Goal: Task Accomplishment & Management: Manage account settings

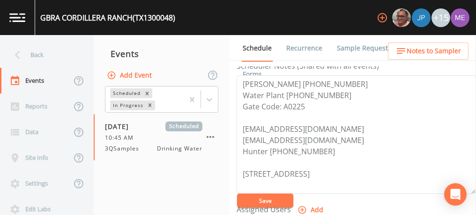
scroll to position [264, 0]
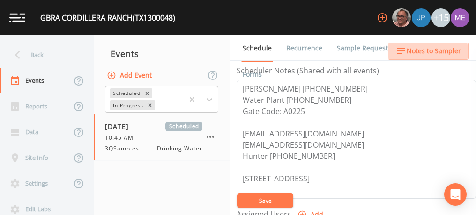
click at [422, 51] on span "Notes to Sampler" at bounding box center [433, 51] width 54 height 12
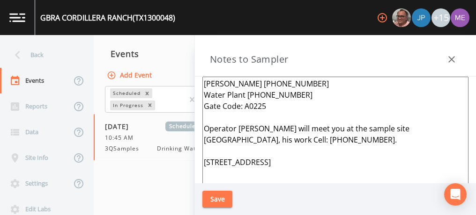
drag, startPoint x: 204, startPoint y: 127, endPoint x: 253, endPoint y: 169, distance: 65.0
click at [253, 169] on textarea "Travis Rohwedder 830-243-8856 Water Plant 830-885-2639 Gate Code: A0225 Operato…" at bounding box center [335, 190] width 266 height 227
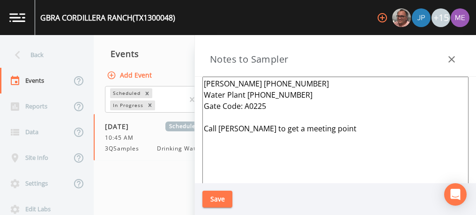
type textarea "Travis Rohwedder 830-243-8856 Water Plant 830-885-2639 Gate Code: A0225 Call Tr…"
click at [225, 197] on button "Save" at bounding box center [217, 199] width 30 height 17
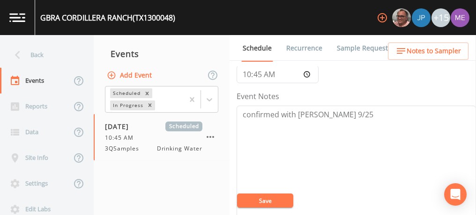
scroll to position [0, 0]
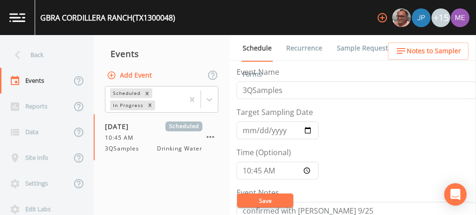
click at [263, 204] on button "Save" at bounding box center [265, 201] width 56 height 14
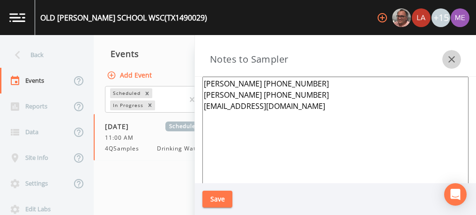
click at [451, 59] on icon "button" at bounding box center [451, 59] width 7 height 7
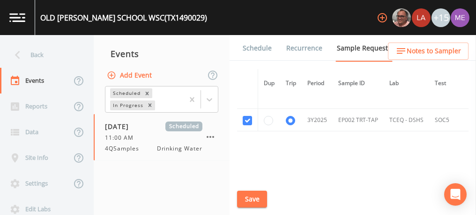
scroll to position [1644, 0]
click at [248, 195] on button "Save" at bounding box center [252, 199] width 30 height 17
click at [267, 46] on link "Schedule" at bounding box center [257, 48] width 32 height 26
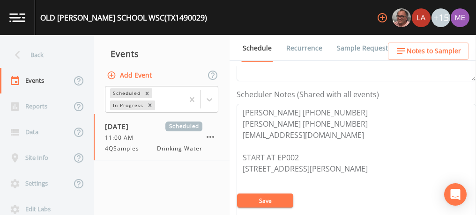
scroll to position [139, 0]
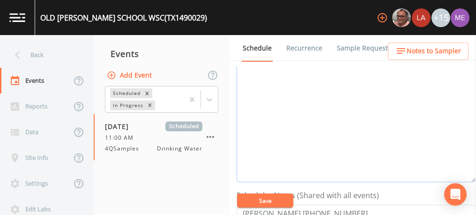
click at [362, 132] on textarea "Event Notes" at bounding box center [355, 123] width 239 height 119
type textarea "confirmed with Rubin 9/24"
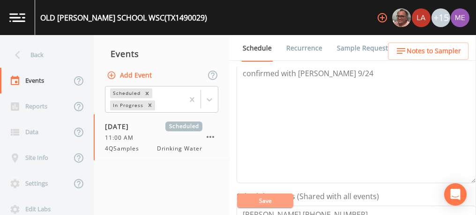
click at [274, 199] on button "Save" at bounding box center [265, 201] width 56 height 14
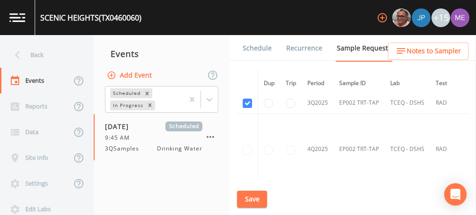
scroll to position [1741, 0]
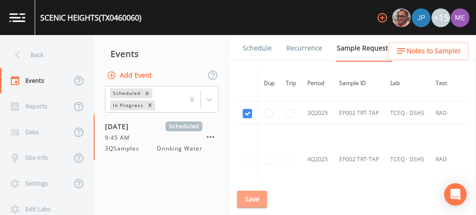
click at [249, 198] on button "Save" at bounding box center [252, 199] width 30 height 17
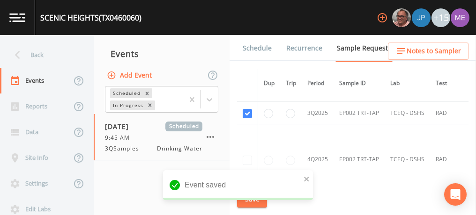
click at [261, 50] on link "Schedule" at bounding box center [257, 48] width 32 height 26
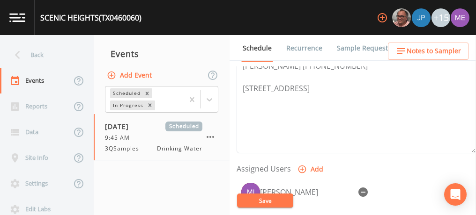
scroll to position [310, 0]
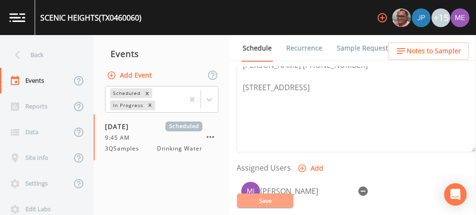
click at [270, 198] on button "Save" at bounding box center [265, 201] width 56 height 14
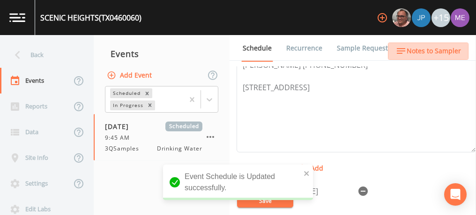
click at [440, 52] on span "Notes to Sampler" at bounding box center [433, 51] width 54 height 12
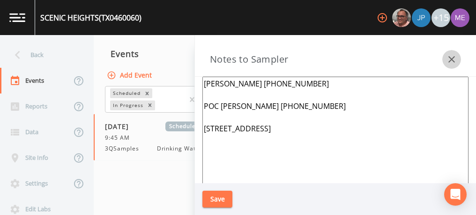
click at [449, 58] on icon "button" at bounding box center [451, 59] width 11 height 11
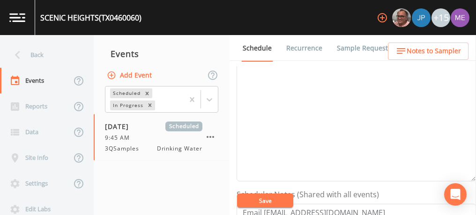
scroll to position [139, 0]
click at [347, 109] on textarea "Event Notes" at bounding box center [355, 122] width 239 height 119
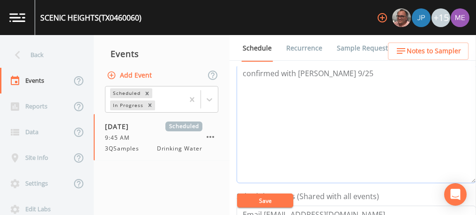
type textarea "confirmed with joaquin 9/25"
click at [271, 197] on button "Save" at bounding box center [265, 201] width 56 height 14
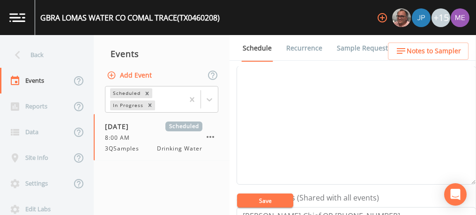
scroll to position [134, 0]
click at [366, 92] on textarea "Event Notes" at bounding box center [355, 127] width 239 height 119
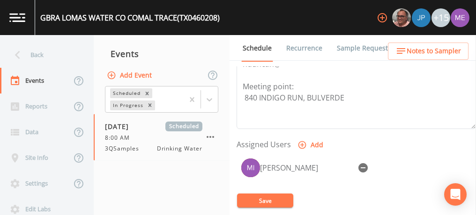
scroll to position [346, 0]
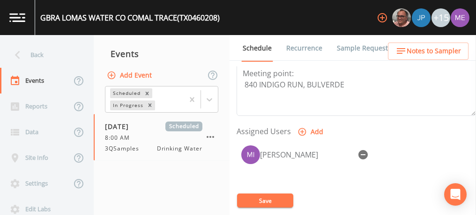
type textarea "confirmed with Travis 9/25"
click at [281, 199] on button "Save" at bounding box center [265, 201] width 56 height 14
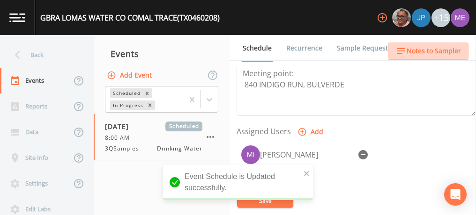
click at [444, 55] on span "Notes to Sampler" at bounding box center [433, 51] width 54 height 12
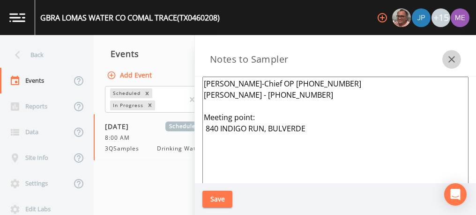
click at [447, 57] on icon "button" at bounding box center [451, 59] width 11 height 11
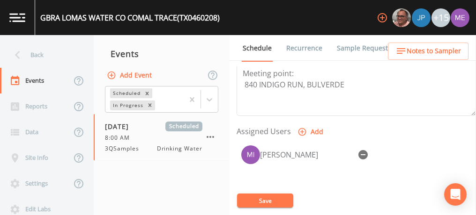
click at [358, 51] on link "Sample Requests" at bounding box center [363, 48] width 57 height 26
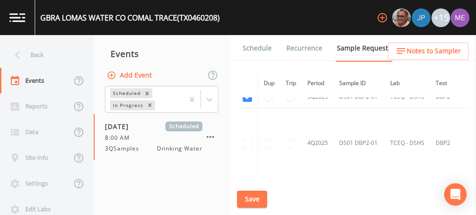
scroll to position [876, 0]
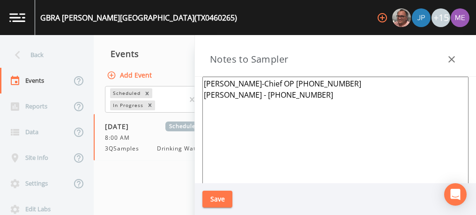
scroll to position [317, 0]
click at [449, 60] on icon "button" at bounding box center [451, 59] width 11 height 11
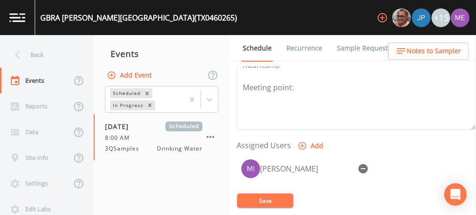
scroll to position [338, 0]
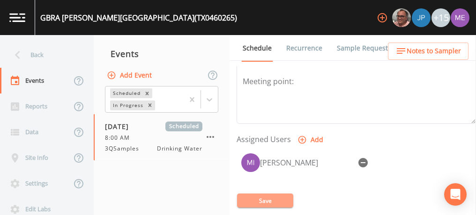
click at [265, 196] on button "Save" at bounding box center [265, 201] width 56 height 14
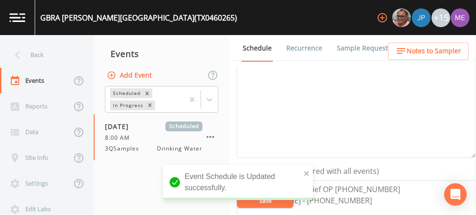
scroll to position [162, 0]
click at [300, 103] on textarea "Event Notes" at bounding box center [355, 99] width 239 height 119
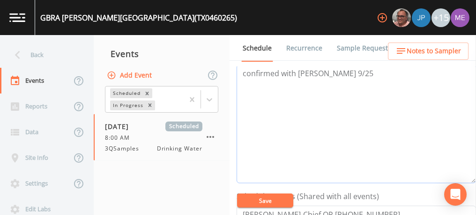
type textarea "confirmed with [PERSON_NAME] 9/25"
click at [262, 199] on button "Save" at bounding box center [265, 201] width 56 height 14
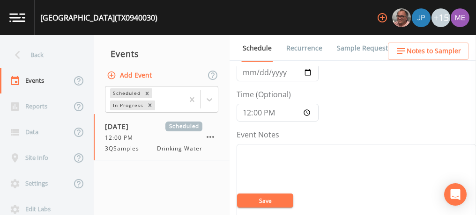
scroll to position [58, 0]
click at [305, 152] on textarea "Event Notes" at bounding box center [355, 203] width 239 height 119
type textarea "confirmed via email 9/25"
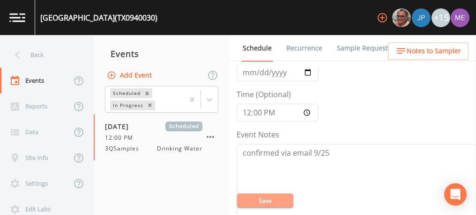
click at [284, 197] on button "Save" at bounding box center [265, 201] width 56 height 14
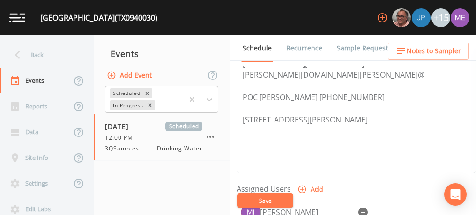
scroll to position [407, 0]
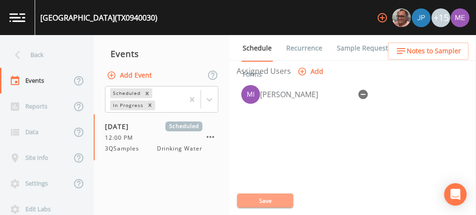
click at [271, 205] on button "Save" at bounding box center [265, 201] width 56 height 14
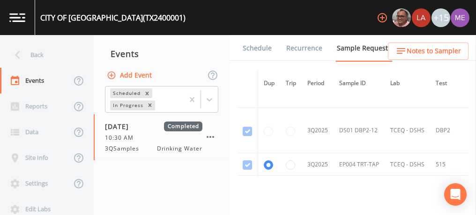
scroll to position [7749, 0]
click at [248, 49] on link "Schedule" at bounding box center [257, 48] width 32 height 26
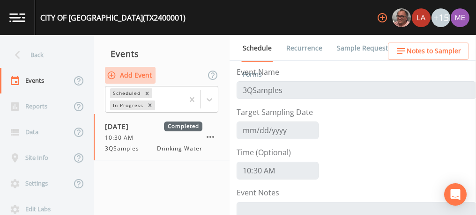
click at [148, 75] on button "Add Event" at bounding box center [130, 75] width 51 height 17
type input "3QSamples"
type input "2025-09-30"
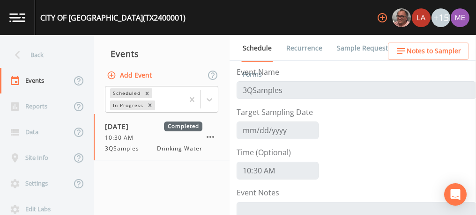
scroll to position [35, 0]
type input "08:00"
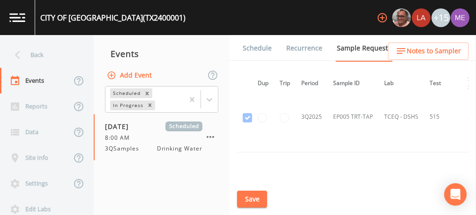
scroll to position [9722, 7]
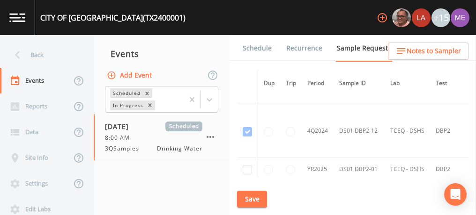
scroll to position [5486, 0]
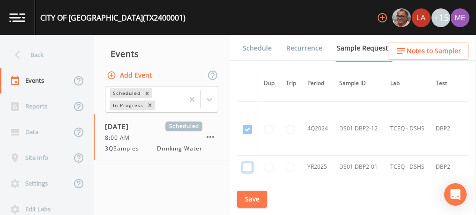
click at [247, 163] on input "checkbox" at bounding box center [246, 167] width 9 height 9
checkbox input "true"
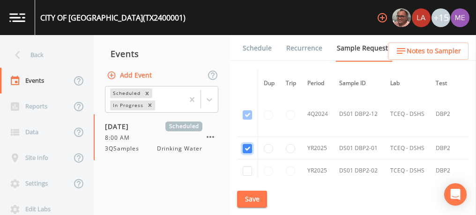
scroll to position [4638, 0]
click at [247, 165] on input "checkbox" at bounding box center [246, 169] width 9 height 9
checkbox input "true"
click at [245, 188] on input "checkbox" at bounding box center [246, 192] width 9 height 9
checkbox input "true"
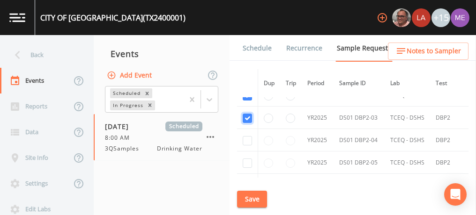
scroll to position [4715, 0]
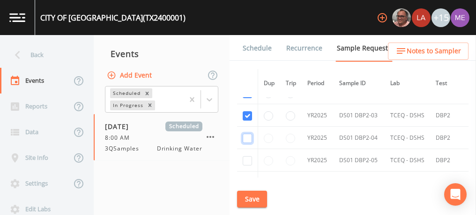
click at [244, 134] on input "checkbox" at bounding box center [246, 138] width 9 height 9
checkbox input "true"
click at [244, 156] on input "checkbox" at bounding box center [246, 160] width 9 height 9
checkbox input "true"
click at [246, 179] on input "checkbox" at bounding box center [246, 183] width 9 height 9
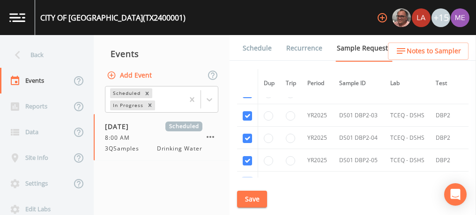
checkbox input "true"
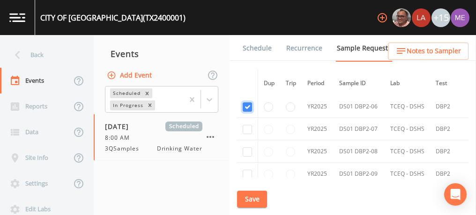
scroll to position [4790, 0]
click at [247, 125] on input "checkbox" at bounding box center [246, 129] width 9 height 9
checkbox input "true"
click at [249, 148] on input "checkbox" at bounding box center [246, 152] width 9 height 9
checkbox input "true"
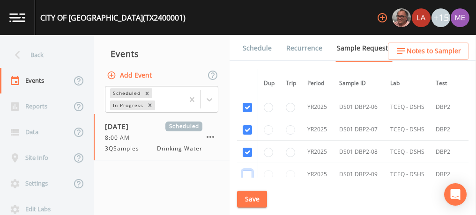
click at [247, 170] on input "checkbox" at bounding box center [246, 174] width 9 height 9
checkbox input "true"
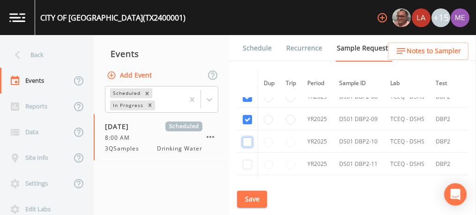
click at [247, 138] on input "checkbox" at bounding box center [246, 142] width 9 height 9
checkbox input "true"
click at [246, 160] on input "checkbox" at bounding box center [246, 164] width 9 height 9
checkbox input "true"
click at [246, 183] on input "checkbox" at bounding box center [246, 187] width 9 height 9
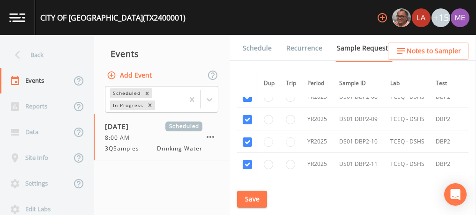
checkbox input "true"
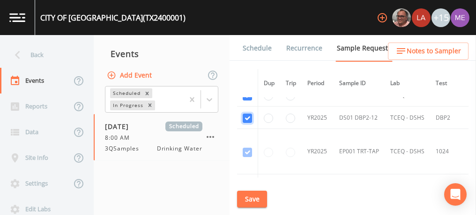
scroll to position [4924, 0]
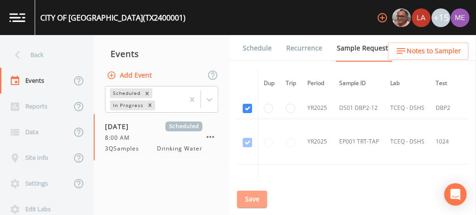
click at [252, 195] on button "Save" at bounding box center [252, 199] width 30 height 17
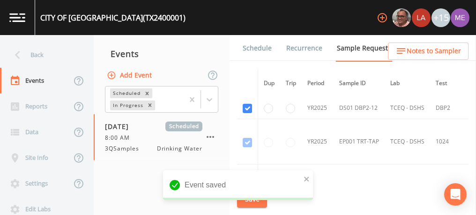
click at [258, 49] on link "Schedule" at bounding box center [257, 48] width 32 height 26
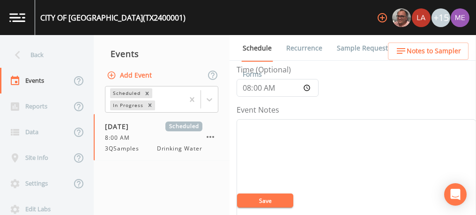
scroll to position [100, 0]
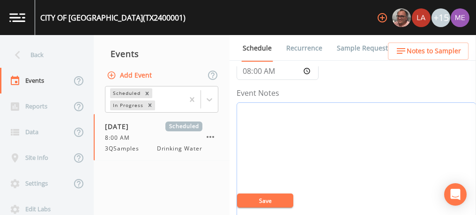
click at [334, 117] on textarea "Event Notes" at bounding box center [355, 162] width 239 height 119
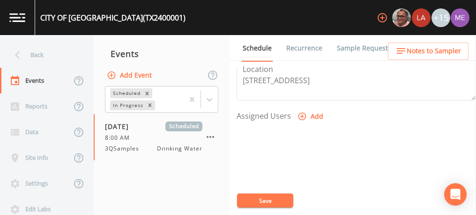
scroll to position [363, 0]
type textarea "confirmed via email 9/23"
click at [302, 112] on icon "button" at bounding box center [301, 114] width 9 height 9
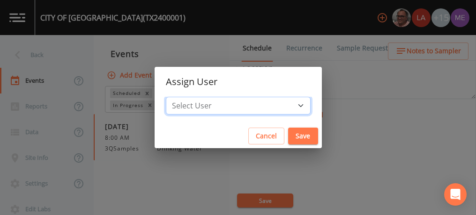
click at [286, 103] on select "Select User Mike Franklin Lauren Saenz Joshua gere Paul David Weber Zachary Eva…" at bounding box center [238, 106] width 145 height 18
select select "0c4ac92a-2052-4971-af99-d49bdd27a7b1"
click at [180, 97] on select "Select User Mike Franklin Lauren Saenz Joshua gere Paul David Weber Zachary Eva…" at bounding box center [238, 106] width 145 height 18
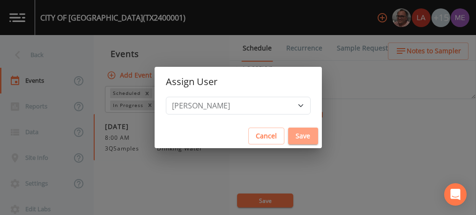
click at [289, 131] on button "Save" at bounding box center [303, 136] width 30 height 17
select select
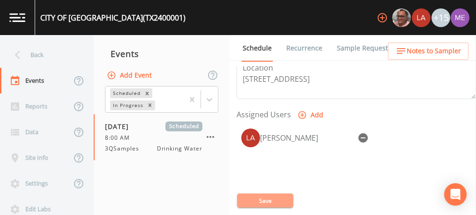
click at [286, 195] on button "Save" at bounding box center [265, 201] width 56 height 14
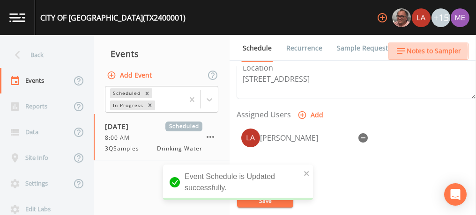
click at [425, 51] on span "Notes to Sampler" at bounding box center [433, 51] width 54 height 12
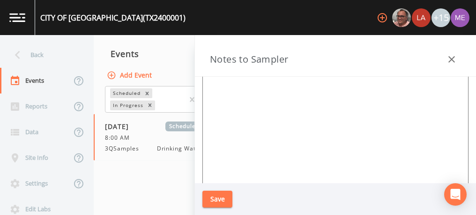
scroll to position [127, 0]
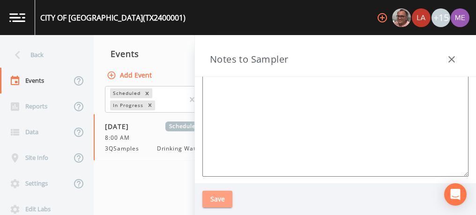
click at [215, 197] on button "Save" at bounding box center [217, 199] width 30 height 17
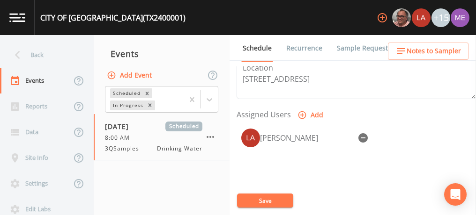
click at [260, 198] on button "Save" at bounding box center [265, 201] width 56 height 14
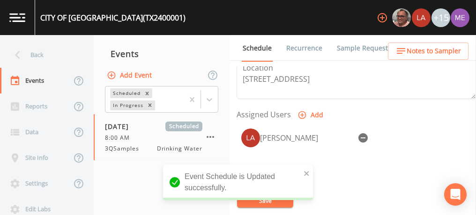
click at [364, 46] on link "Sample Requests" at bounding box center [363, 48] width 57 height 26
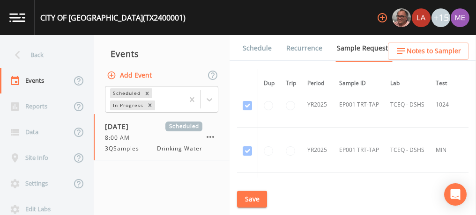
scroll to position [4962, 0]
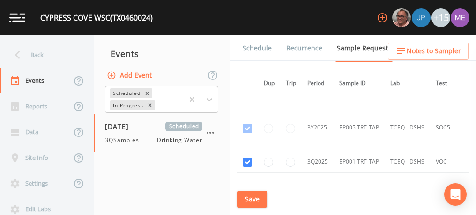
scroll to position [4961, 0]
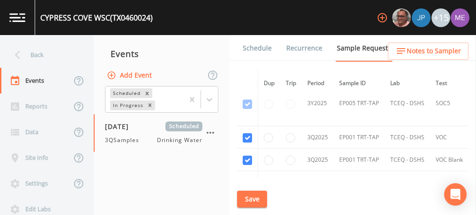
click at [259, 50] on link "Schedule" at bounding box center [257, 48] width 32 height 26
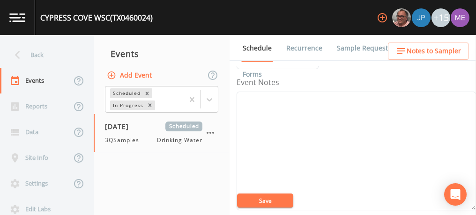
scroll to position [108, 0]
click at [349, 117] on textarea "Event Notes" at bounding box center [355, 154] width 239 height 119
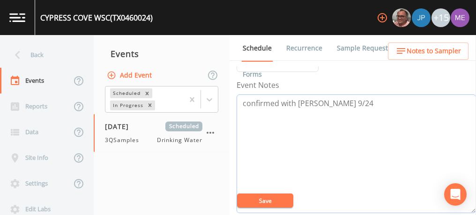
type textarea "confirmed with [PERSON_NAME] 9/24"
click at [260, 200] on button "Save" at bounding box center [265, 201] width 56 height 14
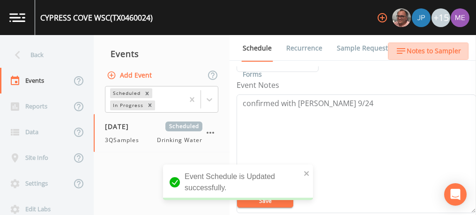
click at [433, 51] on span "Notes to Sampler" at bounding box center [433, 51] width 54 height 12
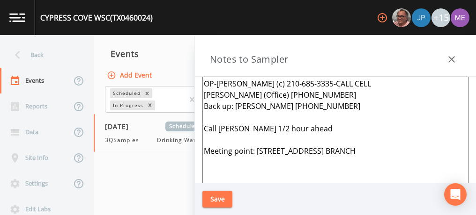
click at [455, 58] on icon "button" at bounding box center [451, 59] width 11 height 11
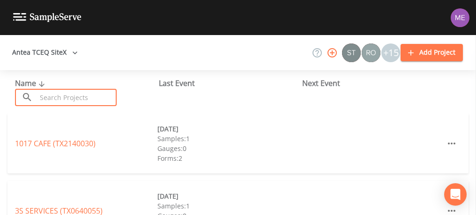
click at [76, 99] on input "text" at bounding box center [77, 97] width 80 height 17
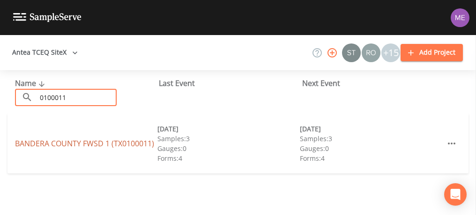
type input "0100011"
click at [71, 140] on link "BANDERA COUNTY FWSD 1 (TX0100011)" at bounding box center [84, 144] width 139 height 10
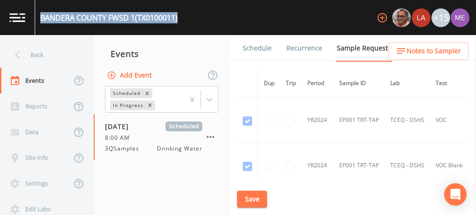
drag, startPoint x: 42, startPoint y: 16, endPoint x: 180, endPoint y: 21, distance: 137.7
click at [180, 21] on div "BANDERA COUNTY FWSD 1 (TX0100011) +15" at bounding box center [238, 17] width 476 height 35
copy div "BANDERA COUNTY FWSD 1 (TX0100011)"
click at [266, 46] on link "Schedule" at bounding box center [257, 48] width 32 height 26
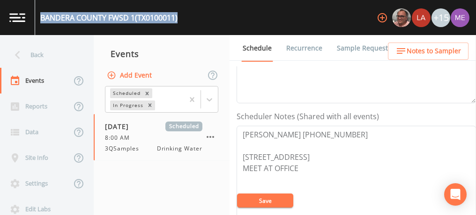
scroll to position [218, 0]
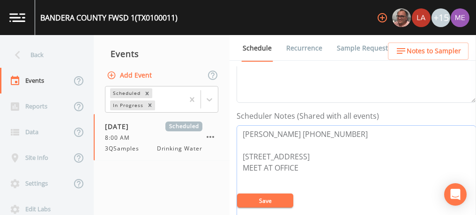
drag, startPoint x: 242, startPoint y: 132, endPoint x: 338, endPoint y: 132, distance: 95.5
click at [338, 132] on textarea "[PERSON_NAME] [PHONE_NUMBER] [STREET_ADDRESS] MEET AT OFFICE" at bounding box center [355, 184] width 239 height 119
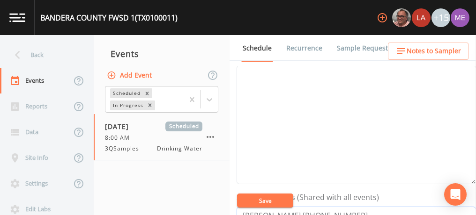
scroll to position [125, 0]
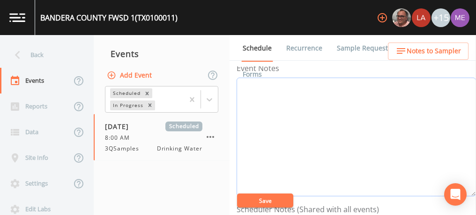
click at [376, 140] on textarea "Event Notes" at bounding box center [355, 137] width 239 height 119
type textarea "confirmed with [PERSON_NAME] 9/24"
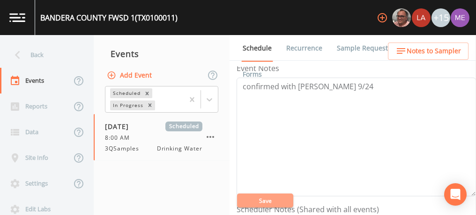
click at [248, 202] on button "Save" at bounding box center [265, 201] width 56 height 14
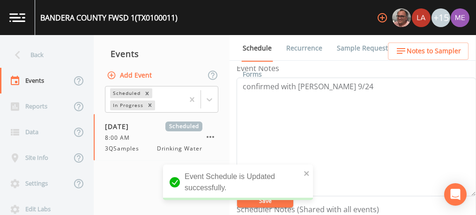
click at [361, 47] on link "Sample Requests" at bounding box center [363, 48] width 57 height 26
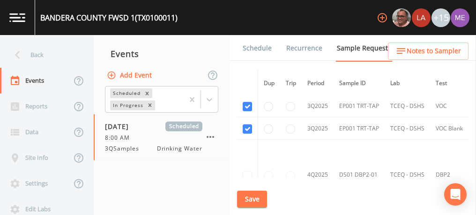
scroll to position [1274, 0]
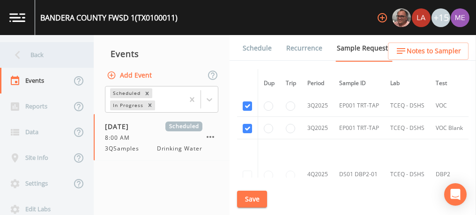
click at [41, 53] on div "Back" at bounding box center [42, 55] width 84 height 26
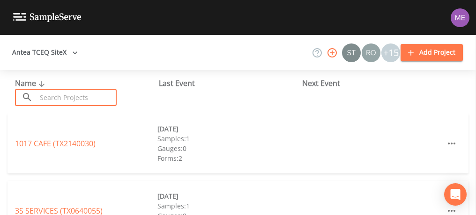
click at [58, 96] on input "text" at bounding box center [77, 97] width 80 height 17
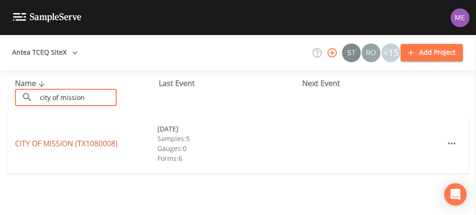
type input "city of mission"
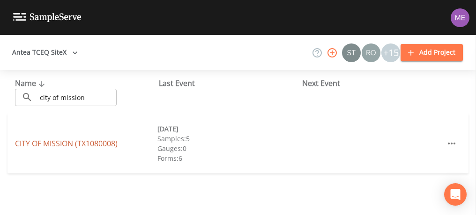
click at [68, 142] on link "CITY OF MISSION (TX1080008)" at bounding box center [66, 144] width 103 height 10
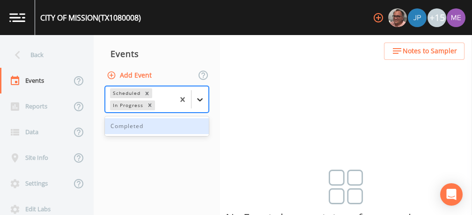
click at [201, 102] on icon at bounding box center [199, 99] width 9 height 9
click at [190, 125] on div "Completed" at bounding box center [157, 126] width 104 height 16
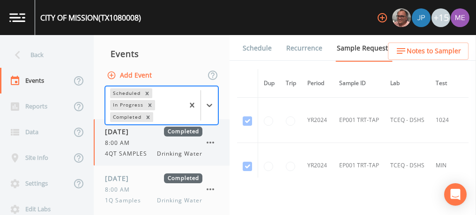
scroll to position [99, 0]
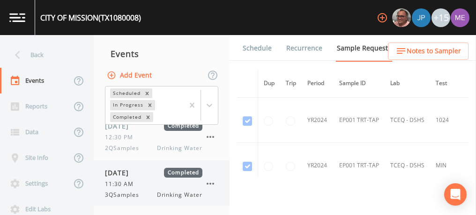
click at [129, 184] on span "11:30 AM" at bounding box center [122, 184] width 34 height 8
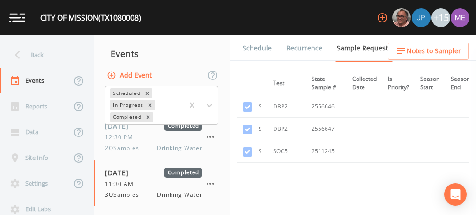
scroll to position [2681, 162]
click at [263, 61] on link "Forms" at bounding box center [252, 74] width 22 height 26
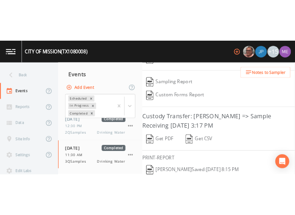
scroll to position [223, 0]
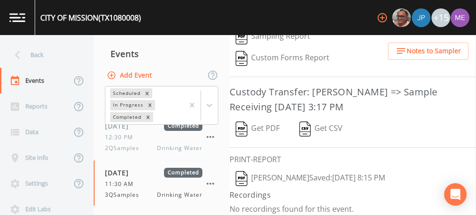
click at [303, 174] on button "Kler Teran  Saved: September 24, 2025 8:15 PM" at bounding box center [309, 179] width 161 height 22
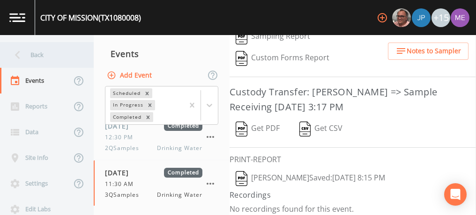
click at [42, 56] on div "Back" at bounding box center [42, 55] width 84 height 26
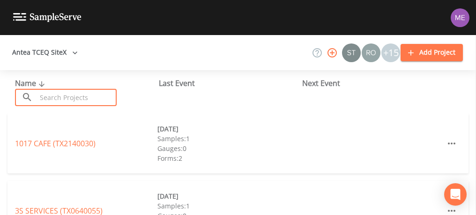
click at [55, 95] on input "text" at bounding box center [77, 97] width 80 height 17
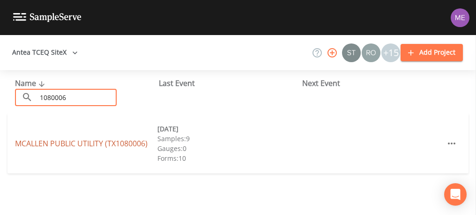
type input "1080006"
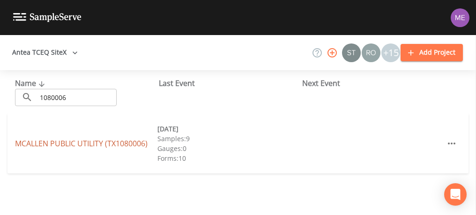
click at [65, 146] on link "MCALLEN PUBLIC UTILITY (TX1080006)" at bounding box center [81, 144] width 132 height 10
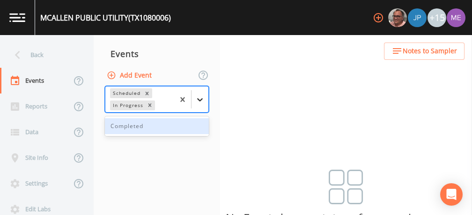
click at [202, 102] on icon at bounding box center [199, 99] width 9 height 9
click at [189, 123] on div "Completed" at bounding box center [157, 126] width 104 height 16
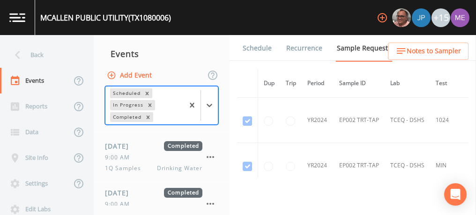
scroll to position [239, 0]
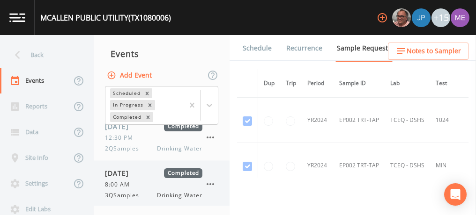
click at [191, 171] on span "Completed" at bounding box center [183, 173] width 38 height 10
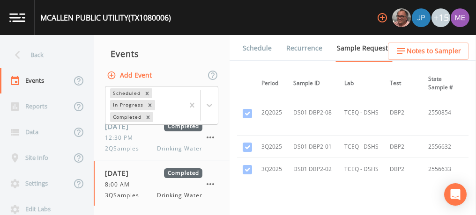
scroll to position [3889, 51]
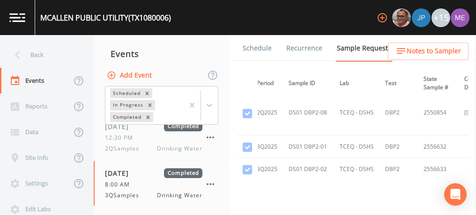
click at [263, 61] on link "Forms" at bounding box center [252, 74] width 22 height 26
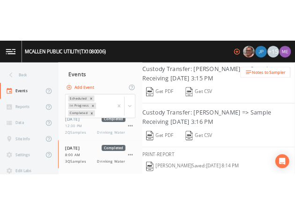
scroll to position [293, 0]
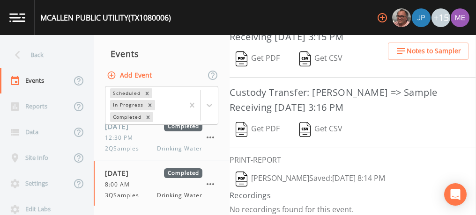
click at [332, 170] on button "Kler Teran  Saved: September 24, 2025 8:14 PM" at bounding box center [309, 179] width 161 height 22
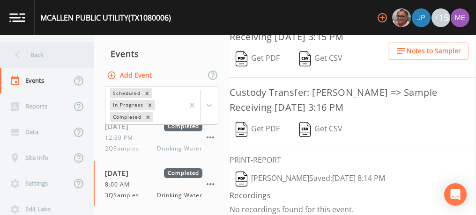
click at [37, 57] on div "Back" at bounding box center [42, 55] width 84 height 26
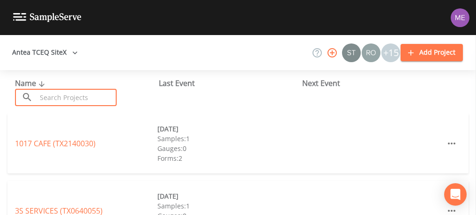
click at [53, 101] on input "text" at bounding box center [77, 97] width 80 height 17
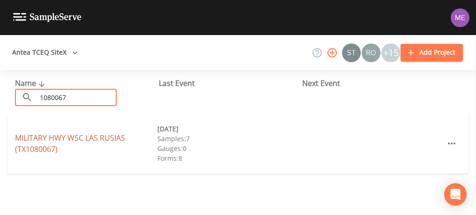
type input "1080067"
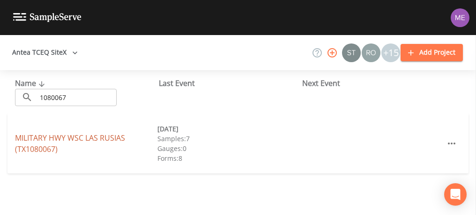
click at [59, 138] on link "MILITARY HWY WSC LAS RUSIAS (TX1080067)" at bounding box center [70, 144] width 110 height 22
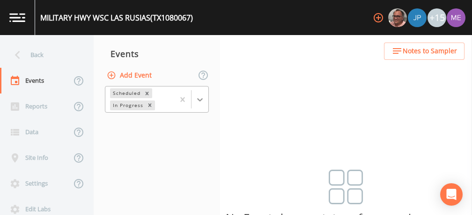
click at [198, 101] on icon at bounding box center [199, 99] width 9 height 9
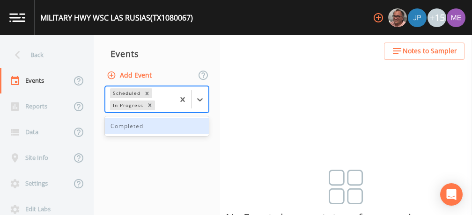
click at [182, 125] on div "Completed" at bounding box center [157, 126] width 104 height 16
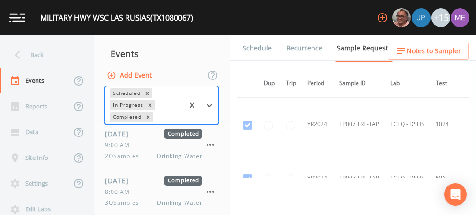
scroll to position [192, 0]
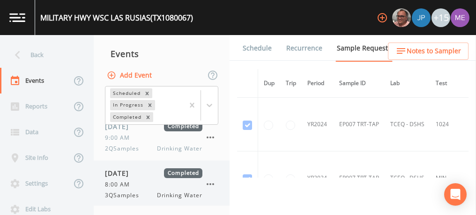
click at [179, 185] on div "8:00 AM" at bounding box center [153, 185] width 97 height 8
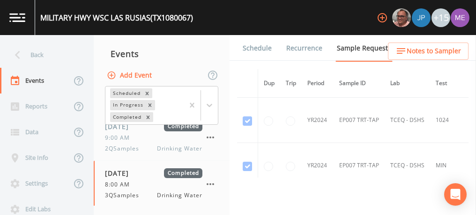
click at [263, 61] on link "Forms" at bounding box center [252, 74] width 22 height 26
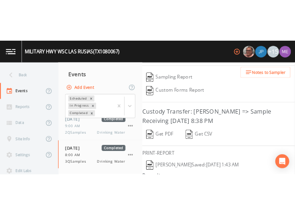
scroll to position [223, 0]
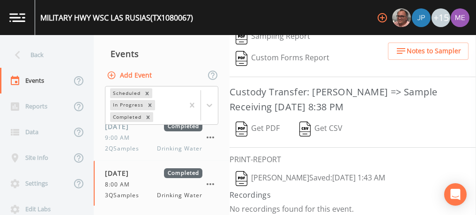
click at [302, 174] on button "Kler Teran  Saved: September 26, 2025 1:43 AM" at bounding box center [309, 179] width 161 height 22
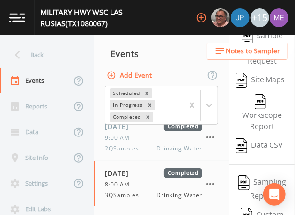
scroll to position [392, 0]
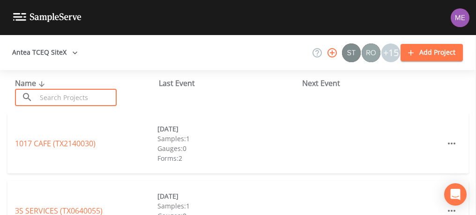
click at [77, 100] on input "text" at bounding box center [77, 97] width 80 height 17
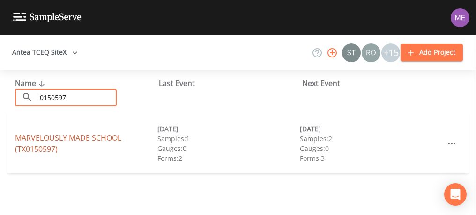
type input "0150597"
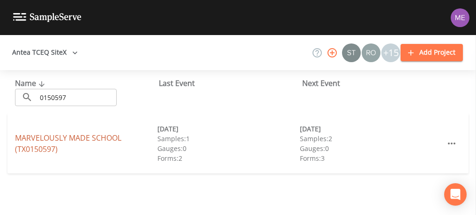
click at [88, 138] on link "MARVELOUSLY MADE SCHOOL (TX0150597)" at bounding box center [68, 144] width 106 height 22
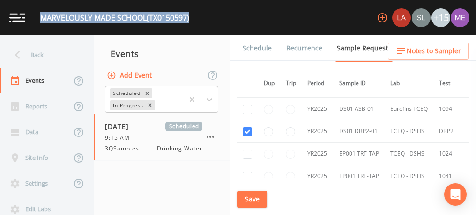
drag, startPoint x: 41, startPoint y: 18, endPoint x: 191, endPoint y: 19, distance: 150.2
click at [189, 19] on div "MARVELOUSLY MADE SCHOOL (TX0150597)" at bounding box center [114, 17] width 149 height 11
copy div "MARVELOUSLY MADE SCHOOL (TX0150597)"
click at [250, 50] on link "Schedule" at bounding box center [257, 48] width 32 height 26
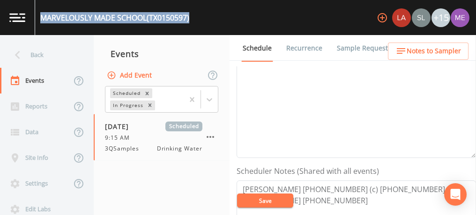
scroll to position [233, 0]
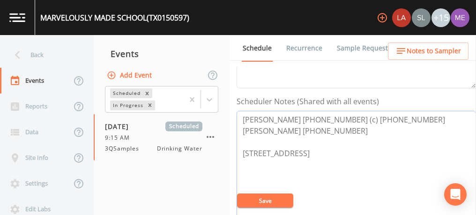
drag, startPoint x: 243, startPoint y: 129, endPoint x: 315, endPoint y: 132, distance: 72.1
click at [315, 132] on textarea "[PERSON_NAME] [PHONE_NUMBER] (c) [PHONE_NUMBER] [PERSON_NAME] [PHONE_NUMBER] [S…" at bounding box center [355, 170] width 239 height 119
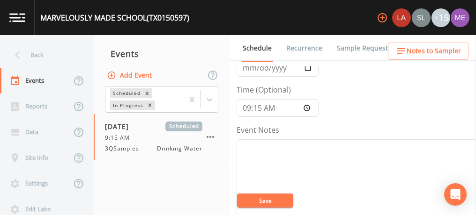
scroll to position [54, 0]
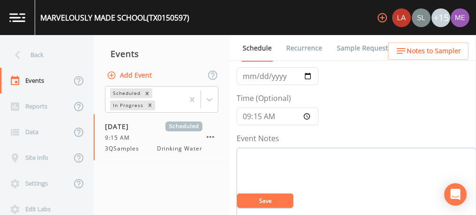
click at [335, 160] on textarea "Event Notes" at bounding box center [355, 207] width 239 height 119
type textarea "confirmed with [PERSON_NAME] 9/25"
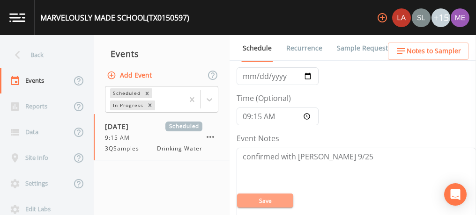
click at [266, 198] on button "Save" at bounding box center [265, 201] width 56 height 14
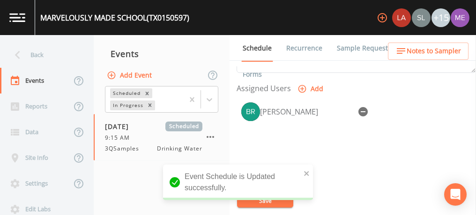
scroll to position [390, 0]
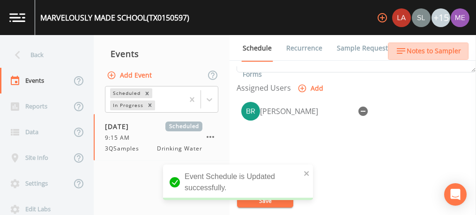
click at [430, 54] on span "Notes to Sampler" at bounding box center [433, 51] width 54 height 12
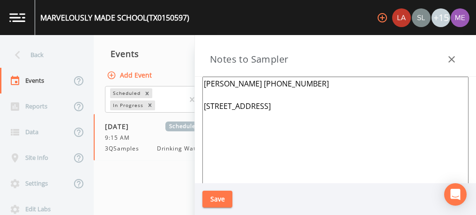
click at [454, 56] on icon "button" at bounding box center [451, 59] width 11 height 11
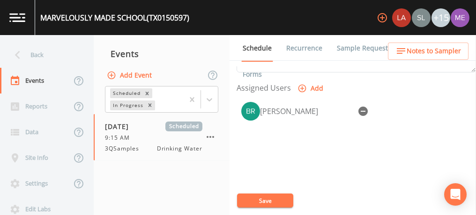
click at [345, 51] on link "Sample Requests" at bounding box center [363, 48] width 57 height 26
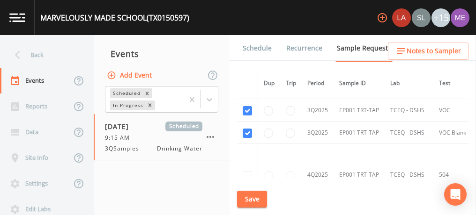
scroll to position [881, 0]
click at [252, 195] on button "Save" at bounding box center [252, 199] width 30 height 17
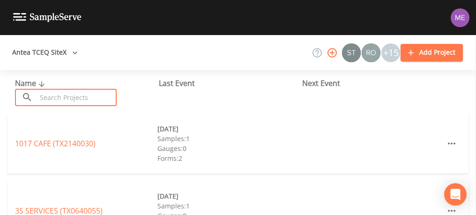
click at [94, 95] on input "text" at bounding box center [77, 97] width 80 height 17
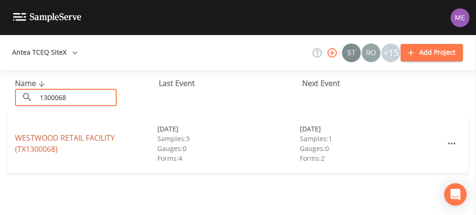
type input "1300068"
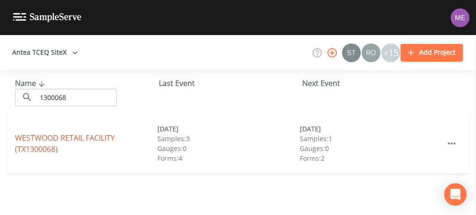
click at [70, 140] on link "WESTWOOD RETAIL FACILITY (TX1300068)" at bounding box center [65, 144] width 100 height 22
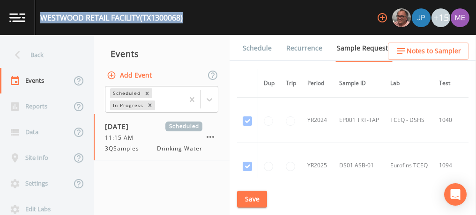
drag, startPoint x: 41, startPoint y: 17, endPoint x: 191, endPoint y: 19, distance: 150.3
click at [191, 19] on div "WESTWOOD RETAIL FACILITY (TX1300068) +15" at bounding box center [238, 17] width 476 height 35
copy div "WESTWOOD RETAIL FACILITY (TX1300068)"
click at [259, 48] on link "Schedule" at bounding box center [257, 48] width 32 height 26
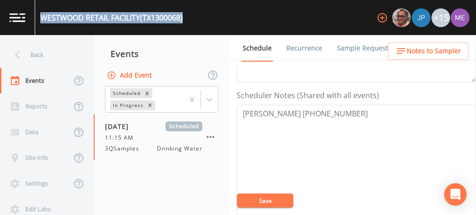
scroll to position [240, 0]
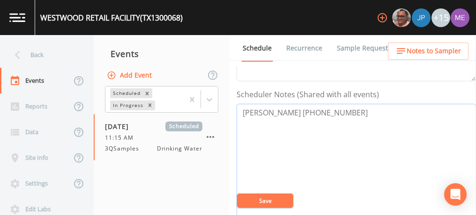
drag, startPoint x: 242, startPoint y: 111, endPoint x: 337, endPoint y: 110, distance: 94.1
click at [337, 110] on textarea "Ben Eichholz 210-852-9809" at bounding box center [355, 163] width 239 height 119
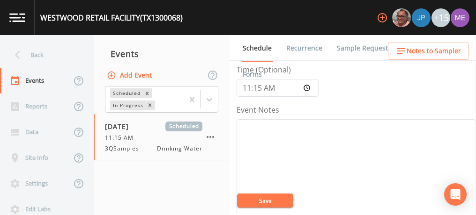
scroll to position [72, 0]
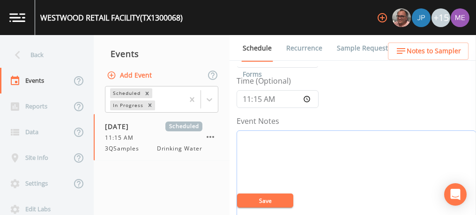
click at [333, 176] on textarea "Event Notes" at bounding box center [355, 190] width 239 height 119
type textarea "confirmed with Ben 2/25"
click at [271, 202] on button "Save" at bounding box center [265, 201] width 56 height 14
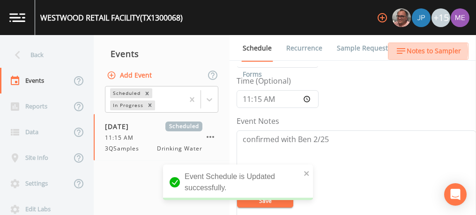
click at [427, 51] on span "Notes to Sampler" at bounding box center [433, 51] width 54 height 12
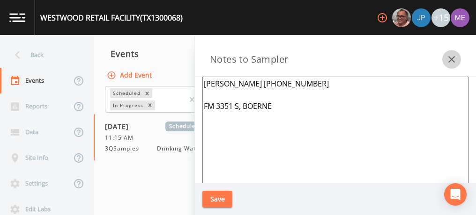
click at [450, 62] on icon "button" at bounding box center [451, 59] width 11 height 11
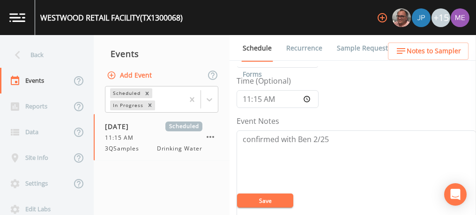
click at [365, 49] on link "Sample Requests" at bounding box center [363, 48] width 57 height 26
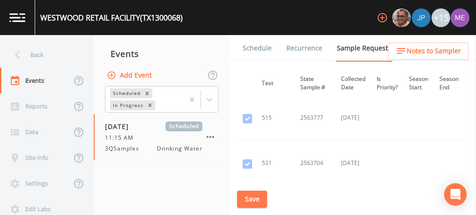
scroll to position [366, 177]
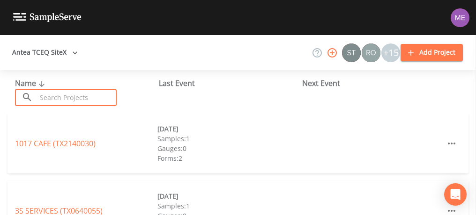
click at [65, 91] on input "text" at bounding box center [77, 97] width 80 height 17
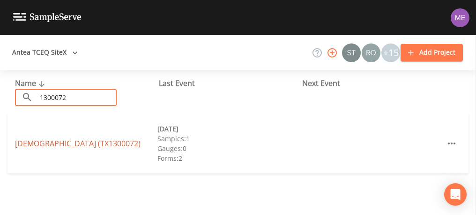
type input "1300072"
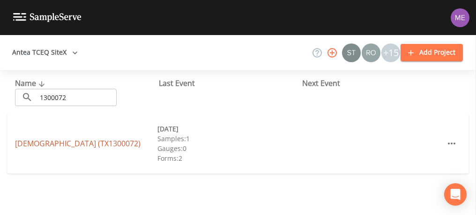
click at [73, 139] on link "[DEMOGRAPHIC_DATA] (TX1300072)" at bounding box center [77, 144] width 125 height 10
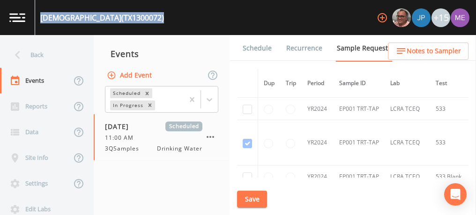
drag, startPoint x: 40, startPoint y: 16, endPoint x: 203, endPoint y: 7, distance: 163.6
click at [203, 7] on div "[DEMOGRAPHIC_DATA] (TX1300072) +15" at bounding box center [238, 17] width 476 height 35
copy div "TRINITY PRESBYTERIAN CHURCH (TX1300072)"
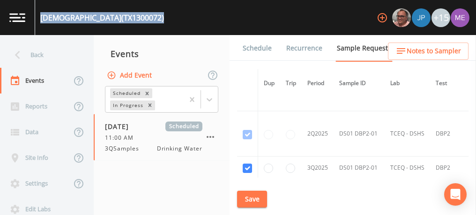
scroll to position [1110, 0]
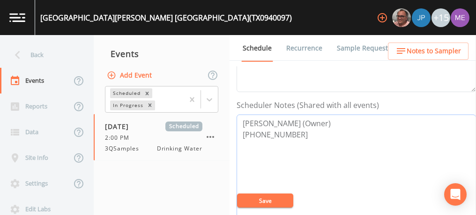
scroll to position [218, 0]
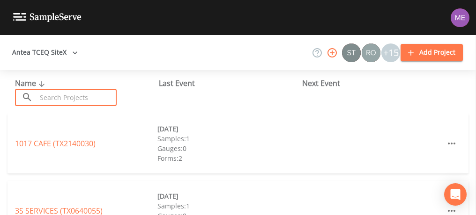
click at [68, 94] on input "text" at bounding box center [77, 97] width 80 height 17
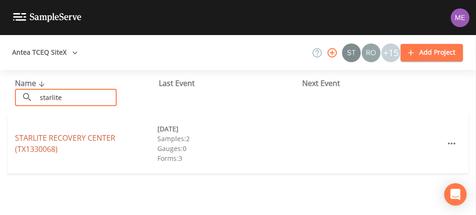
type input "starlite"
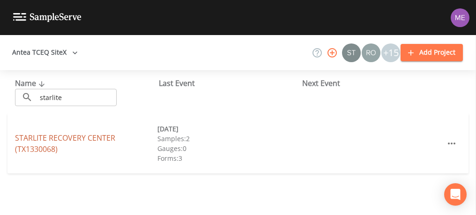
click at [68, 138] on link "STARLITE RECOVERY CENTER (TX1330068)" at bounding box center [65, 144] width 100 height 22
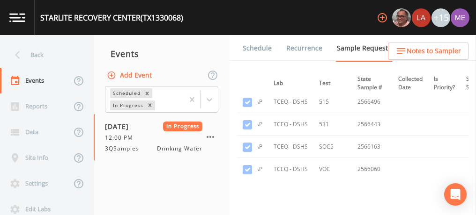
scroll to position [549, 117]
click at [209, 136] on icon "button" at bounding box center [210, 137] width 11 height 11
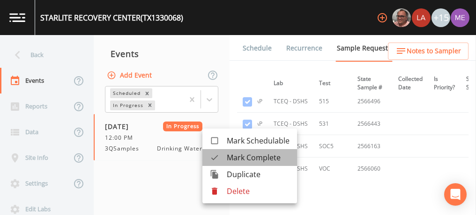
click at [236, 155] on span "Mark Complete" at bounding box center [258, 157] width 63 height 11
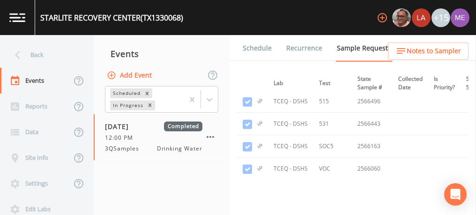
click at [263, 61] on link "Forms" at bounding box center [252, 74] width 22 height 26
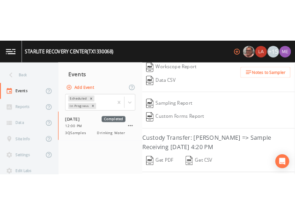
scroll to position [223, 0]
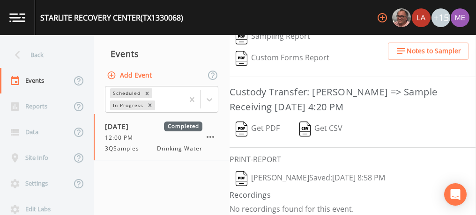
click at [363, 172] on button "[PERSON_NAME]  Saved: [DATE] 8:58 PM" at bounding box center [309, 179] width 161 height 22
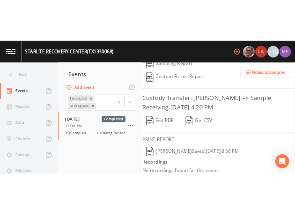
scroll to position [369, 0]
